Goal: Transaction & Acquisition: Purchase product/service

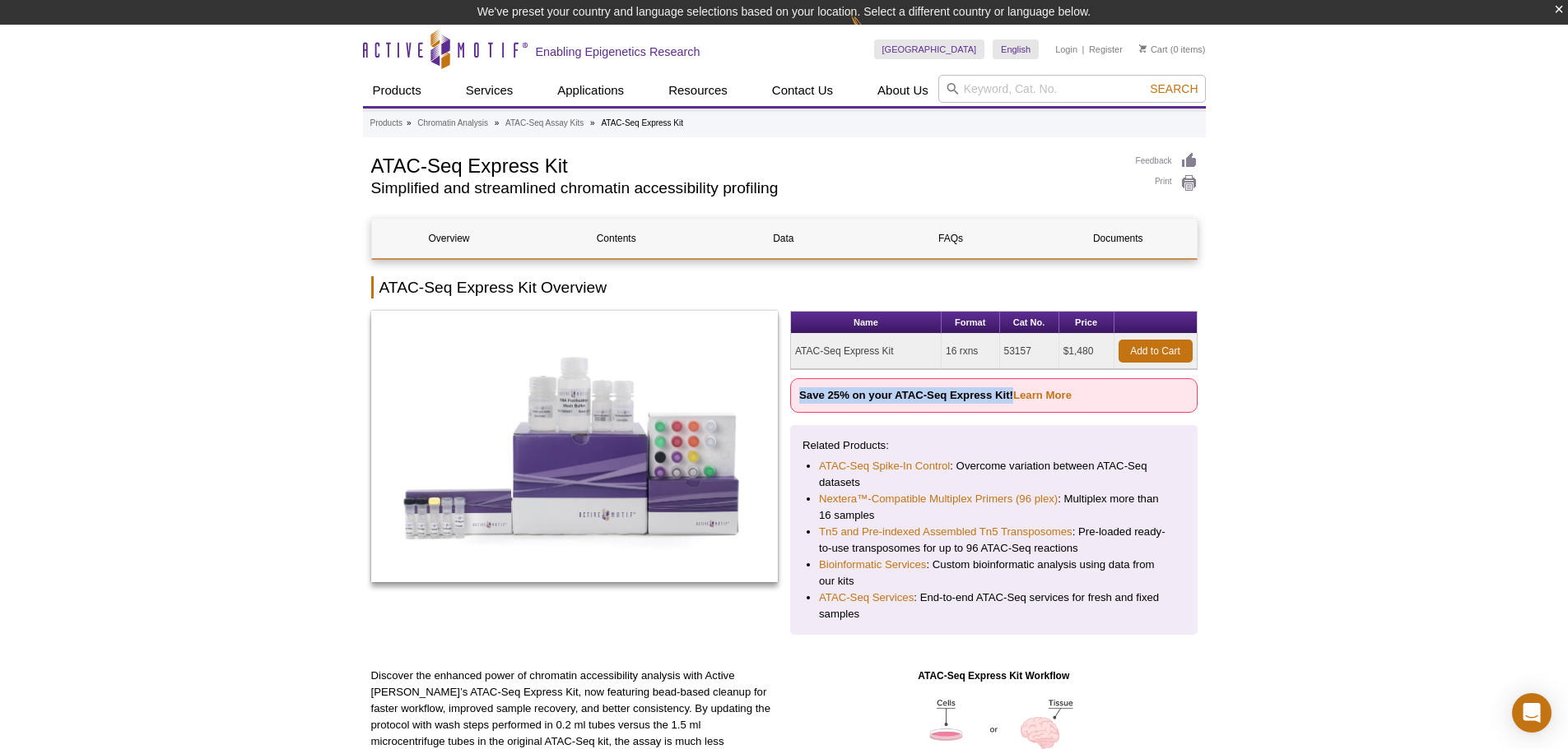
drag, startPoint x: 798, startPoint y: 391, endPoint x: 1012, endPoint y: 402, distance: 214.3
click at [1012, 402] on p "Save 25% on your ATAC-Seq Express Kit! Learn More" at bounding box center [993, 396] width 408 height 35
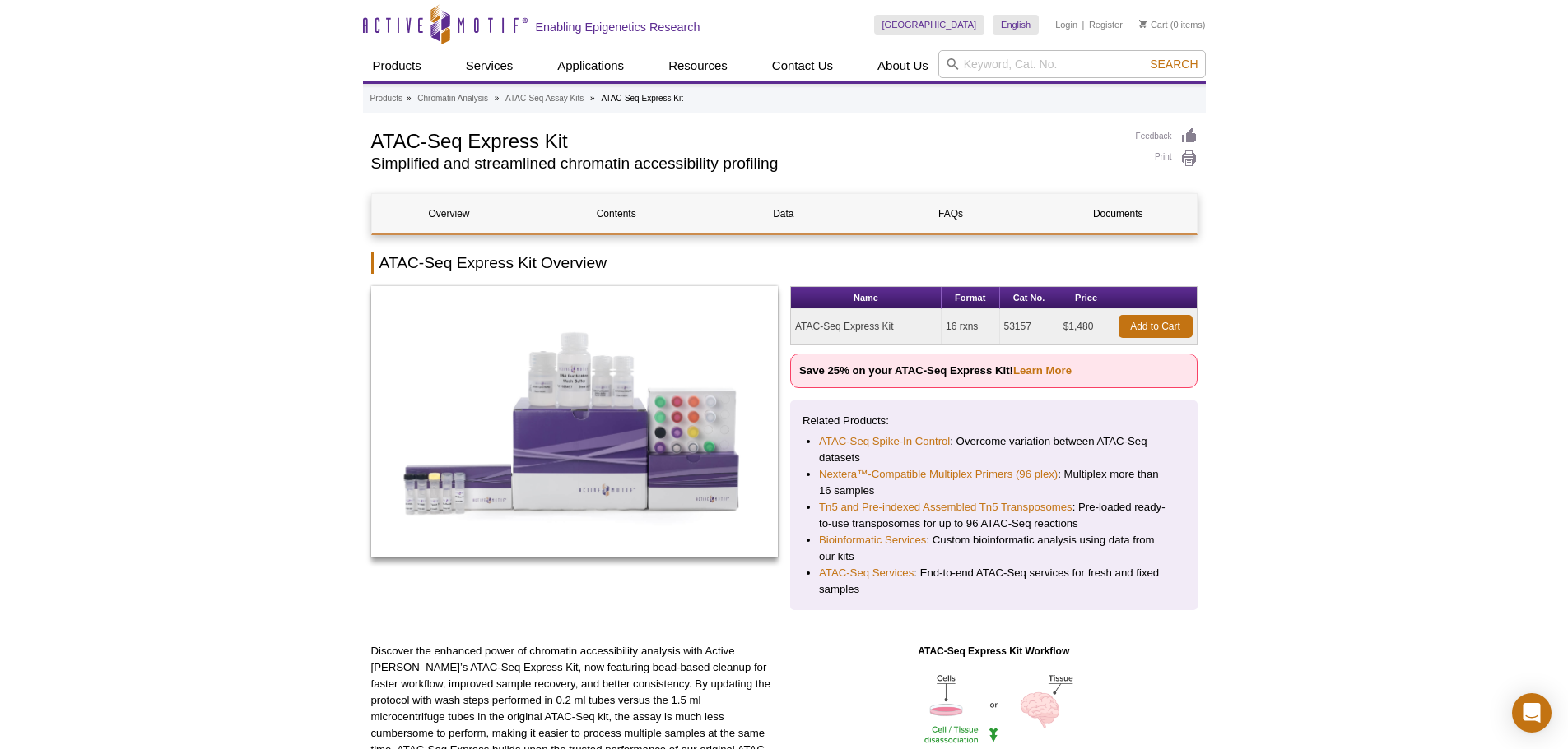
drag, startPoint x: 1094, startPoint y: 325, endPoint x: 1055, endPoint y: 328, distance: 39.1
click at [1055, 328] on tr "ATAC-Seq Express Kit 16 rxns 53157 $1,480 Add to Cart" at bounding box center [993, 327] width 406 height 35
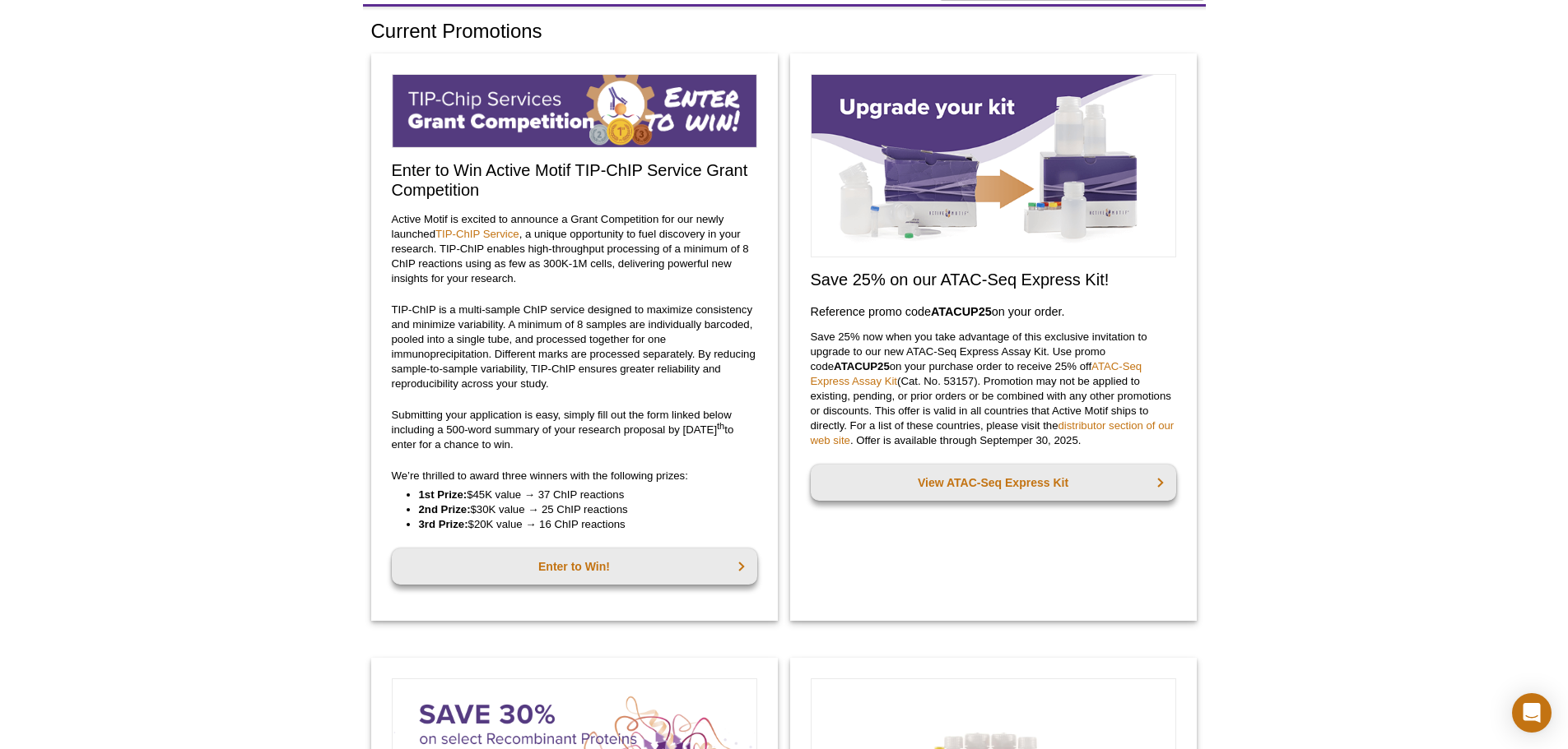
scroll to position [73, 0]
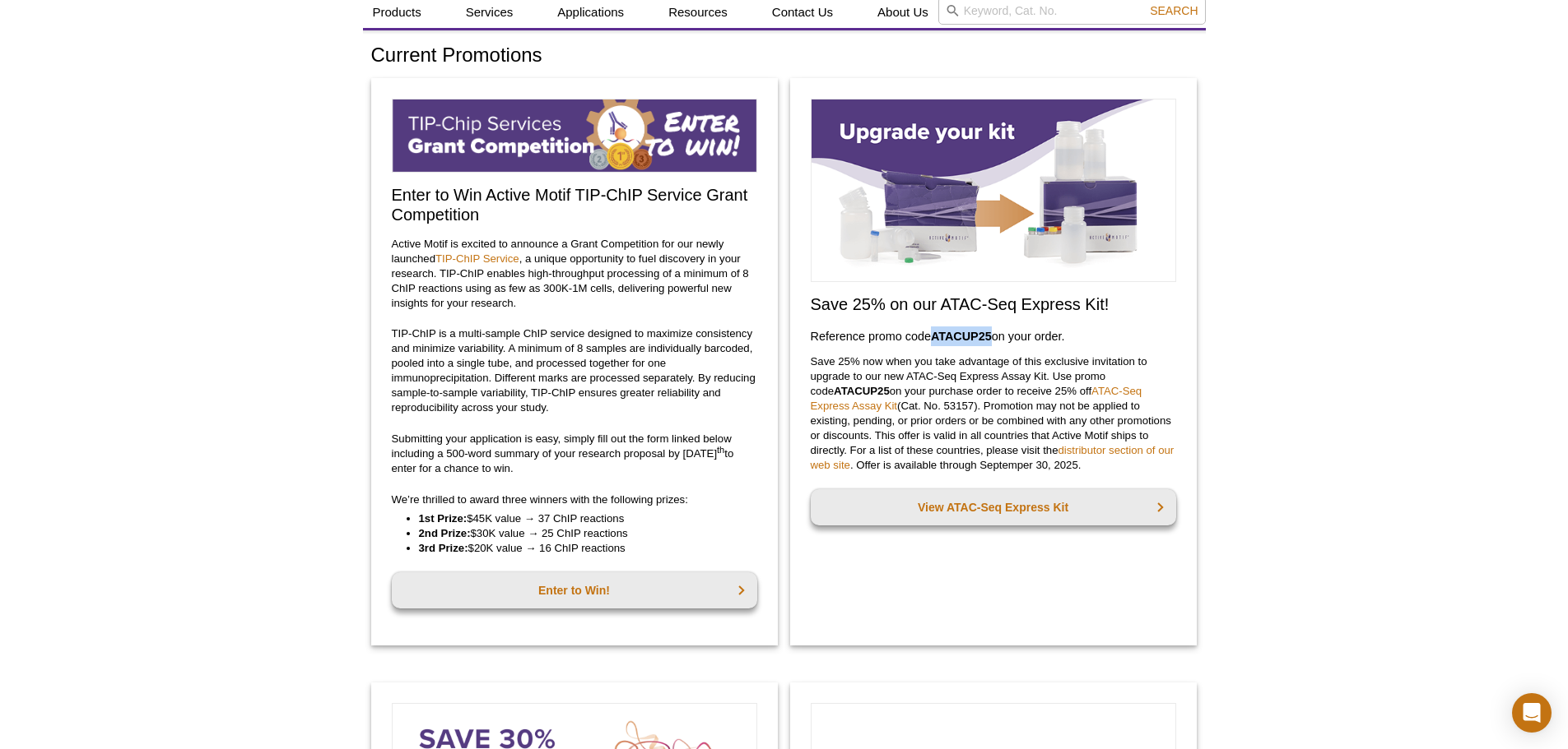
drag, startPoint x: 934, startPoint y: 340, endPoint x: 995, endPoint y: 341, distance: 61.0
click at [995, 341] on h3 "Reference promo code  ATACUP25  on your order." at bounding box center [993, 337] width 366 height 20
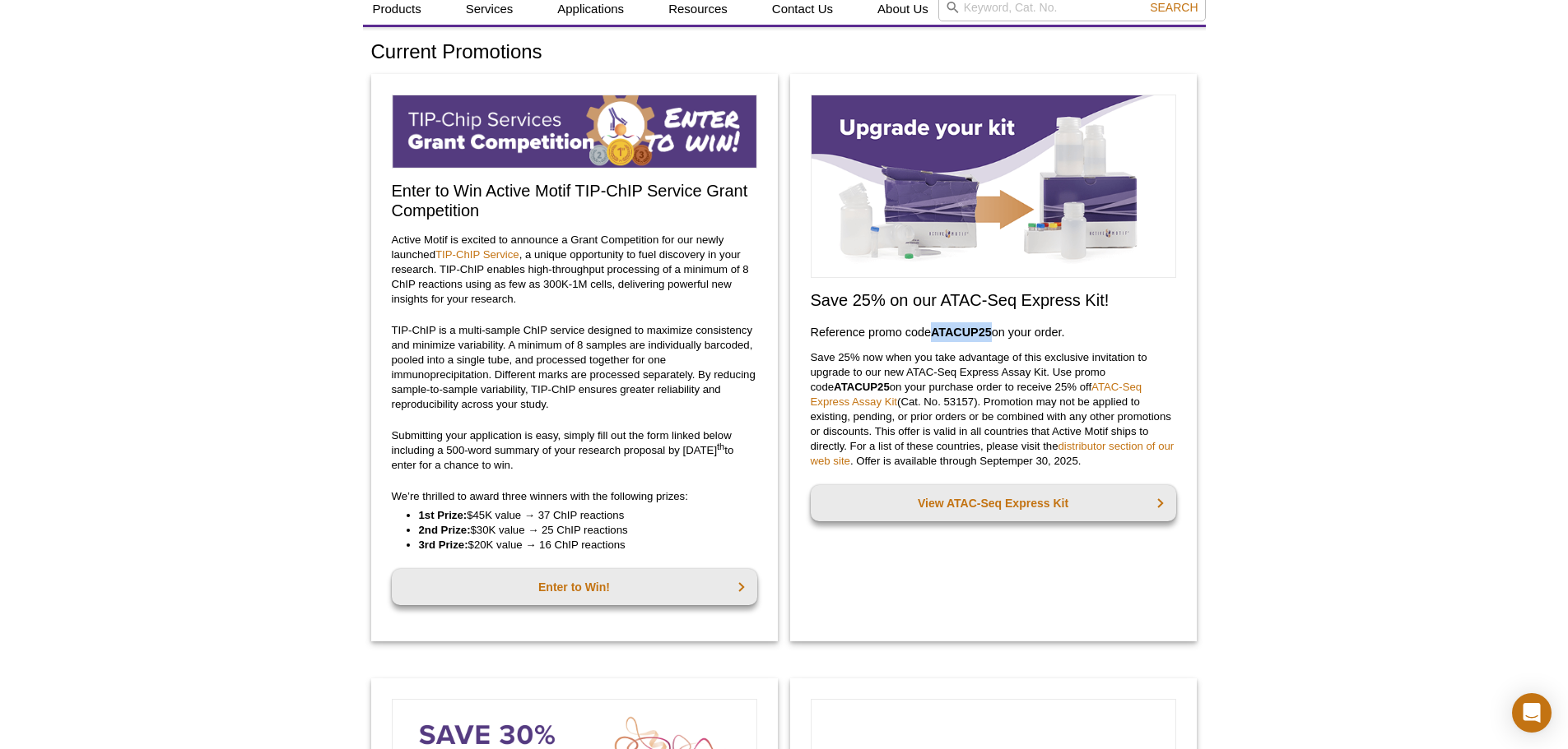
scroll to position [49, 0]
